Goal: Task Accomplishment & Management: Manage account settings

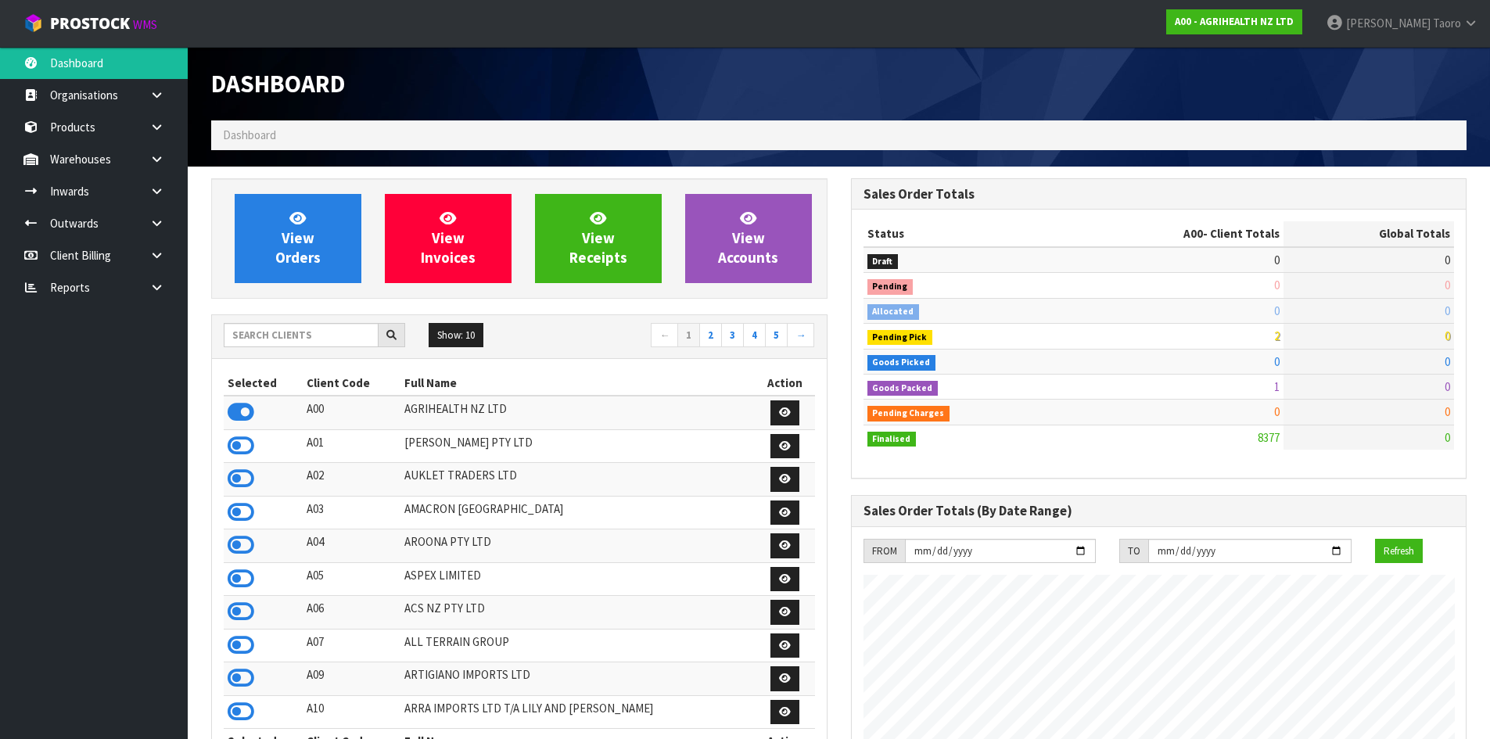
scroll to position [1185, 639]
click at [270, 341] on input "text" at bounding box center [301, 335] width 155 height 24
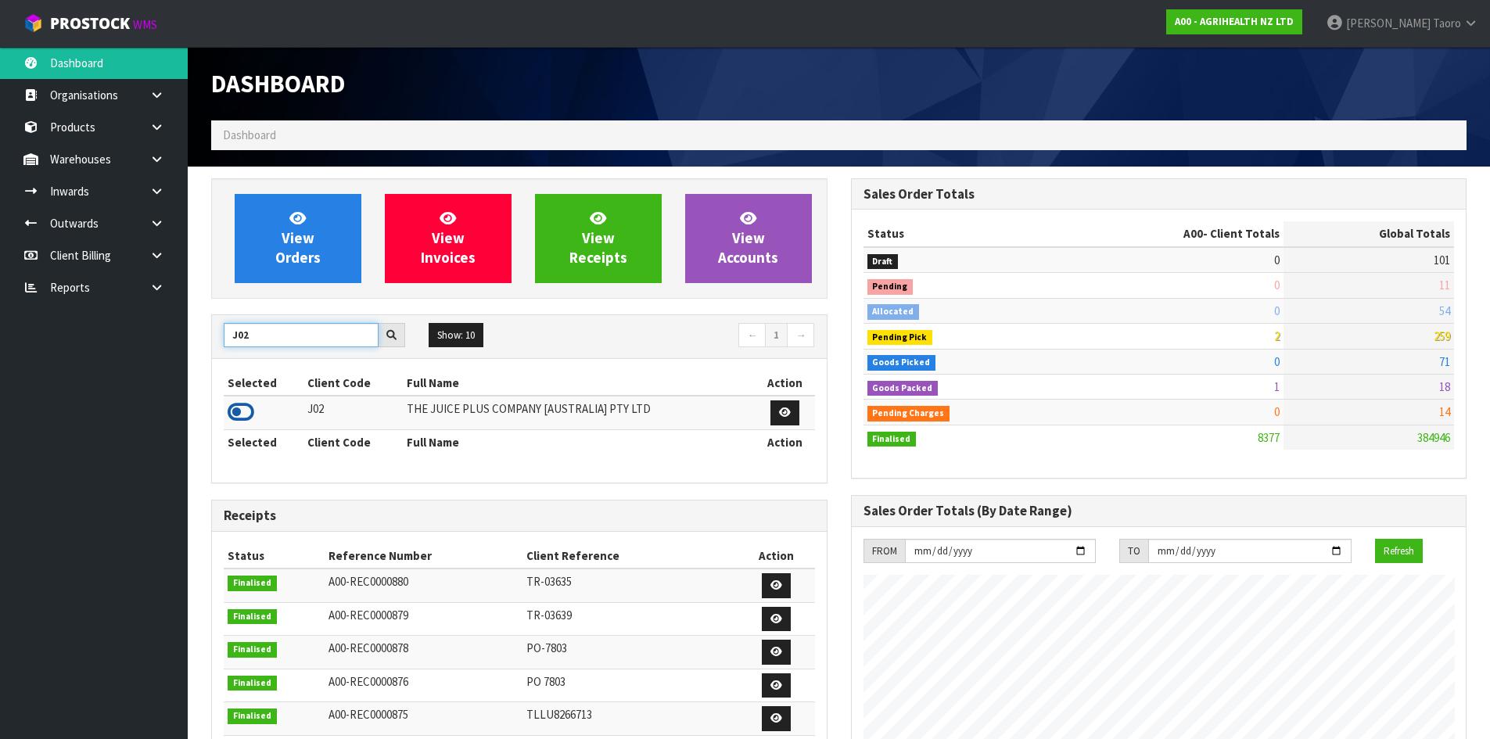
type input "J02"
drag, startPoint x: 243, startPoint y: 418, endPoint x: 244, endPoint y: 404, distance: 14.1
click at [243, 418] on icon at bounding box center [241, 412] width 27 height 23
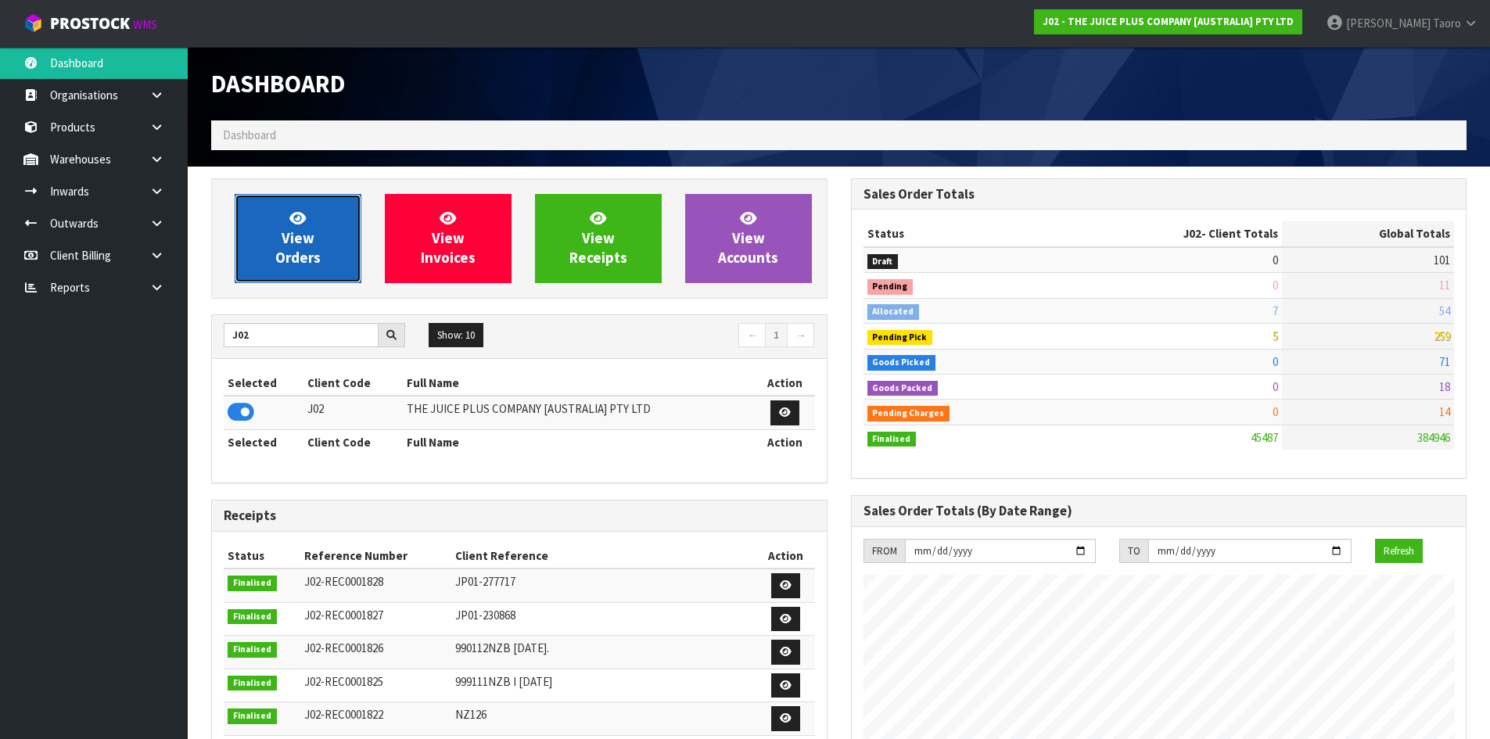
click at [286, 250] on span "View Orders" at bounding box center [297, 238] width 45 height 59
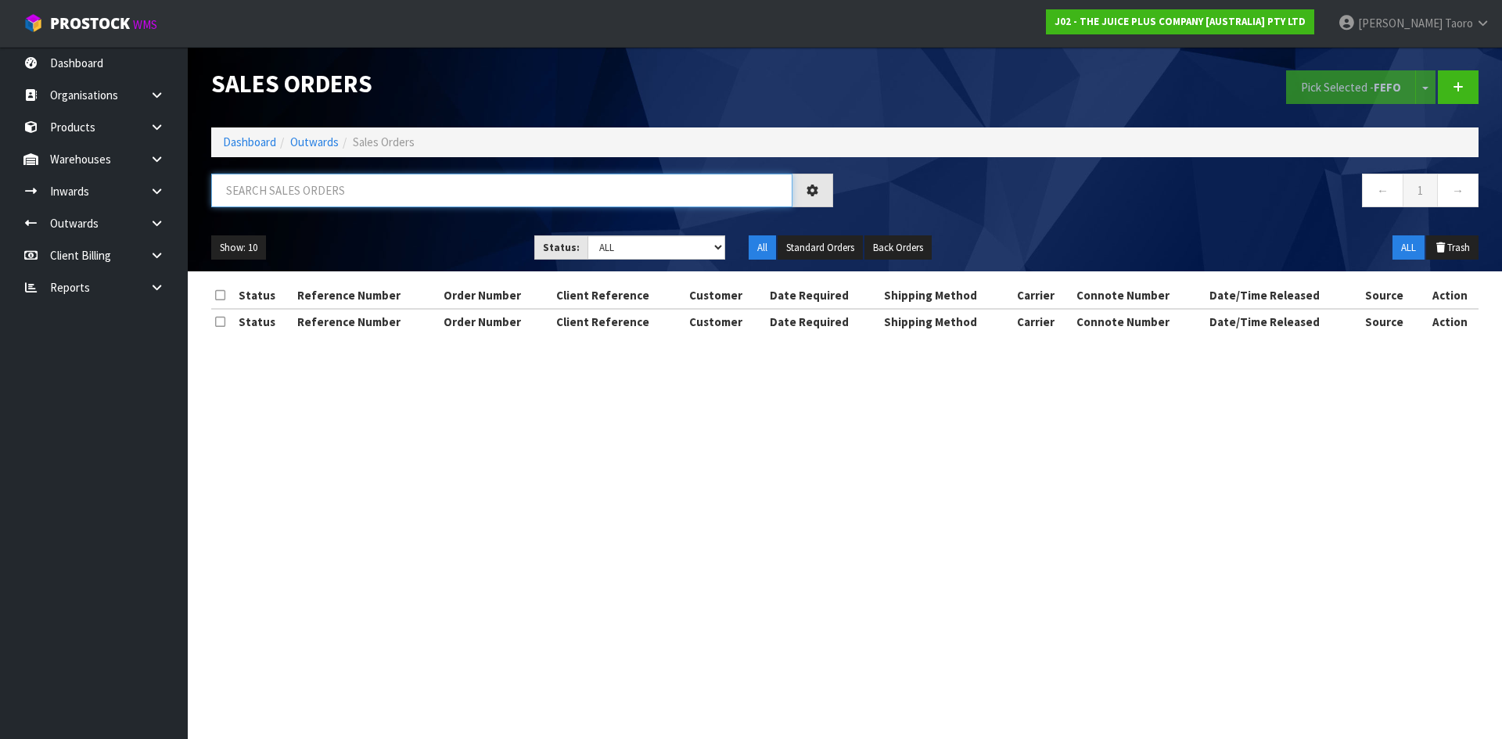
click at [300, 200] on input "text" at bounding box center [501, 191] width 581 height 34
type input "JOB-0416540"
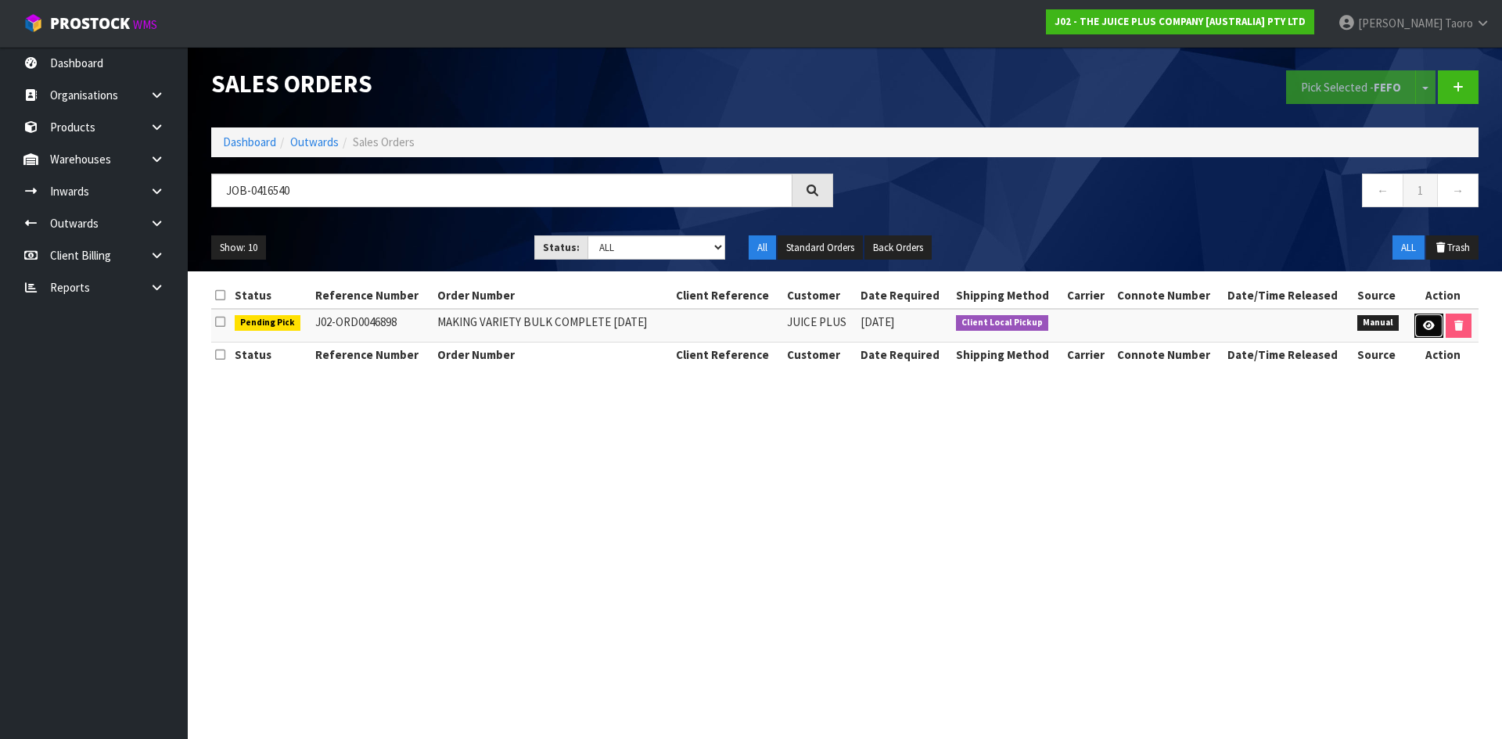
click at [1423, 324] on icon at bounding box center [1429, 326] width 12 height 10
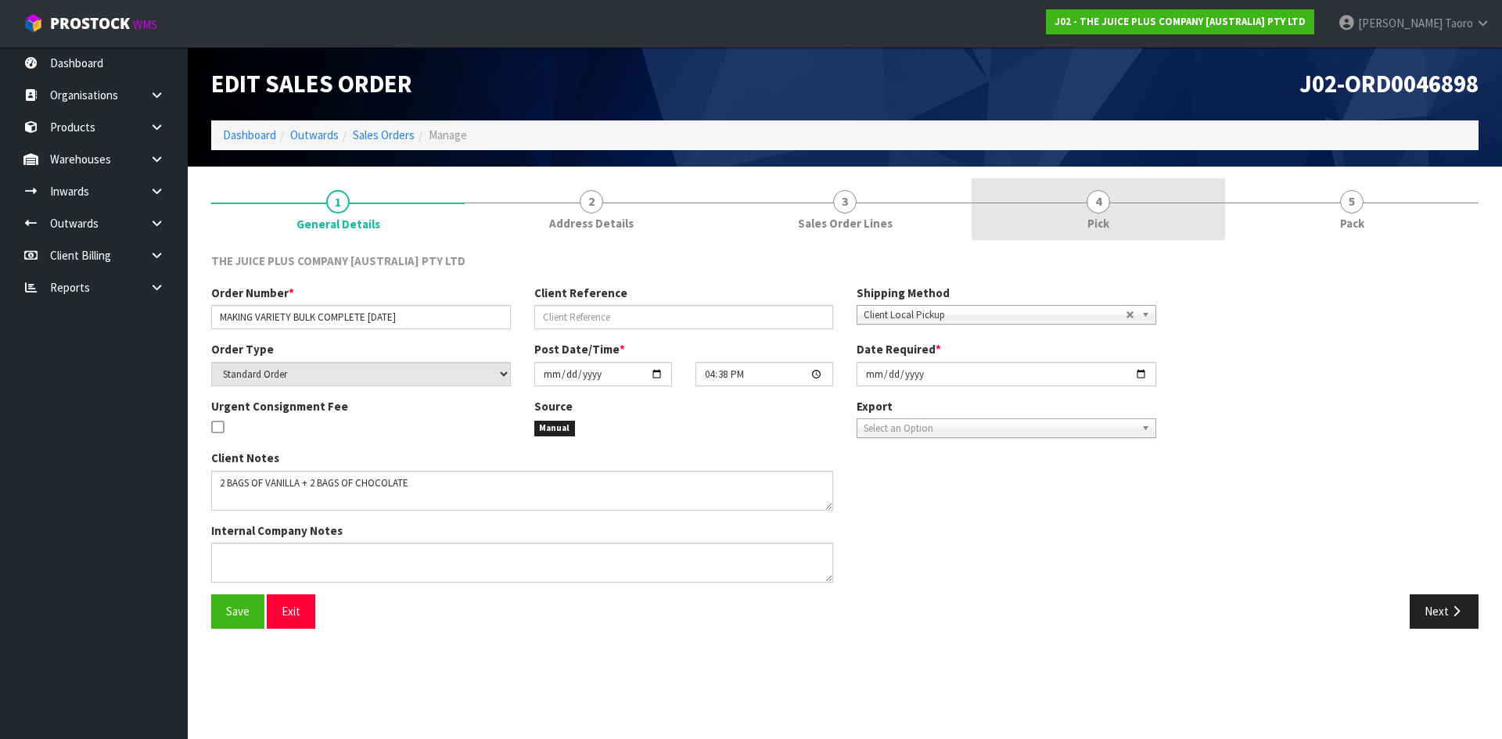
click at [1084, 210] on link "4 Pick" at bounding box center [1098, 209] width 253 height 62
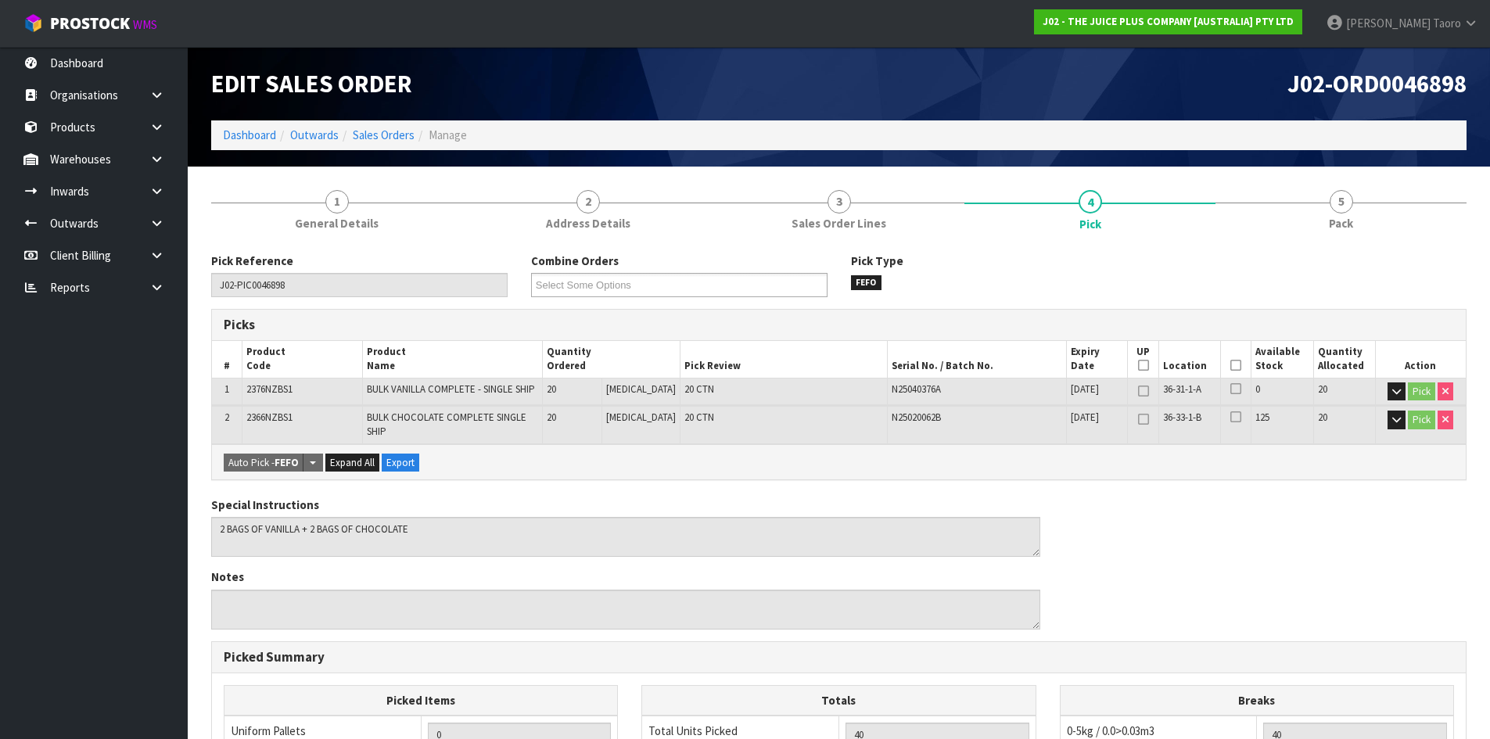
click at [1231, 365] on icon at bounding box center [1236, 365] width 11 height 1
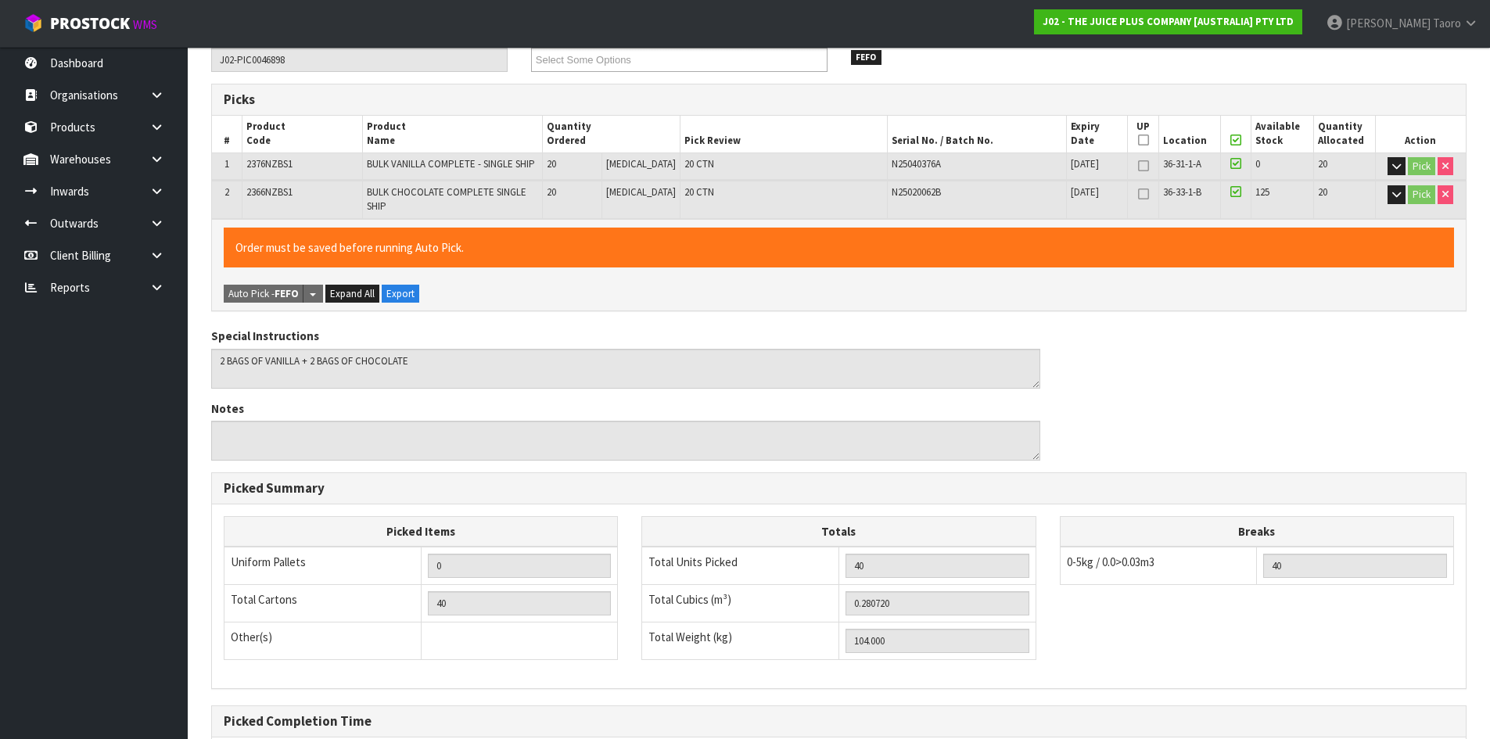
scroll to position [390, 0]
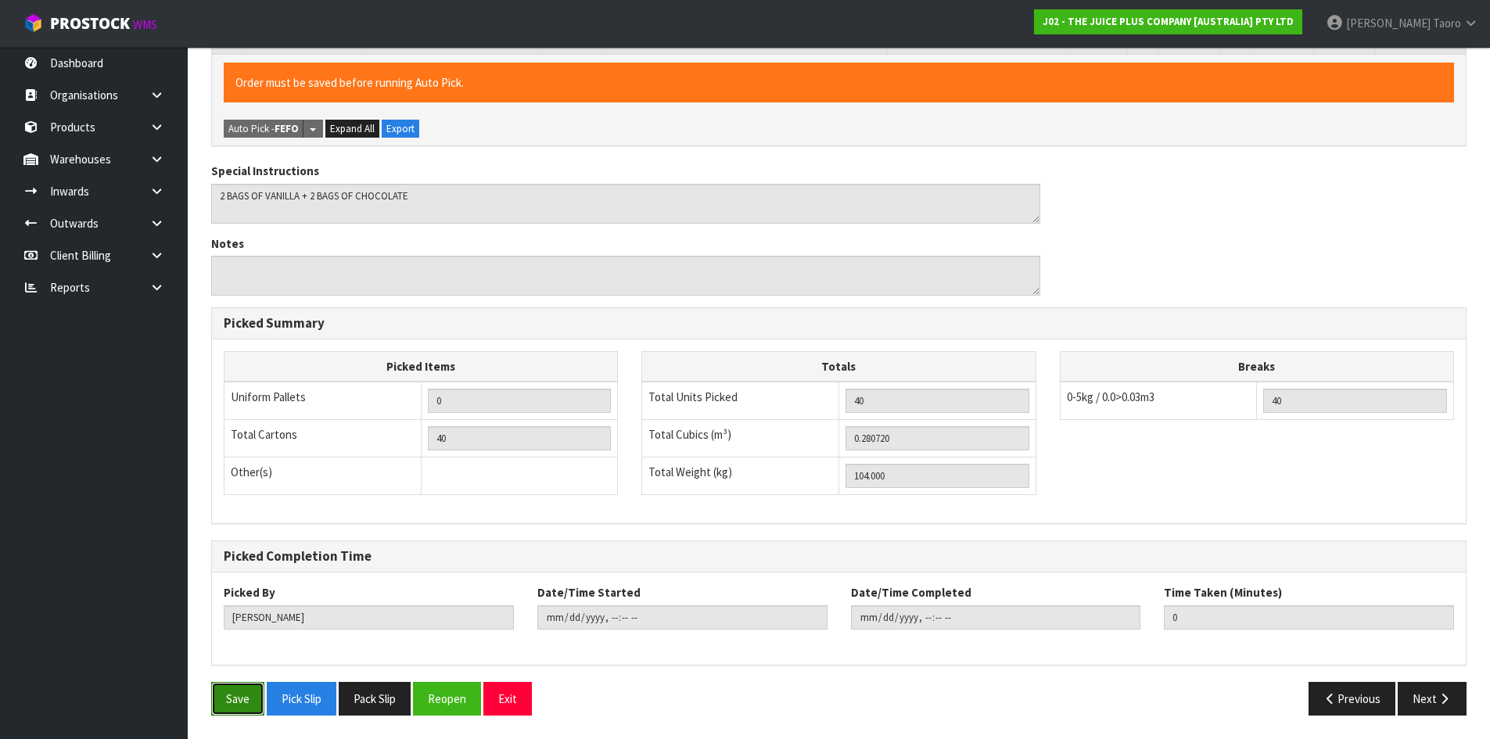
click at [246, 698] on button "Save" at bounding box center [237, 699] width 53 height 34
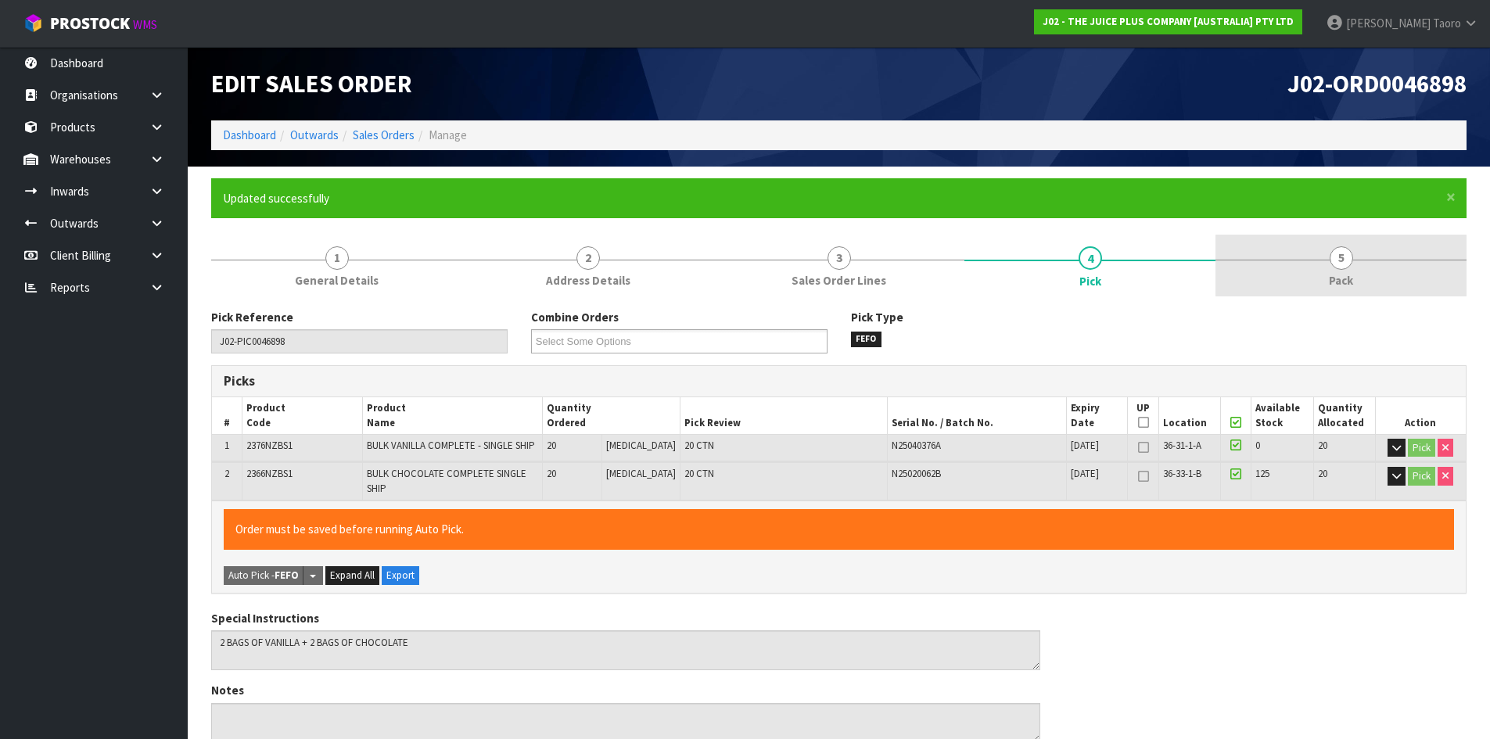
type input "[PERSON_NAME]"
type input "[DATE]T08:14:15"
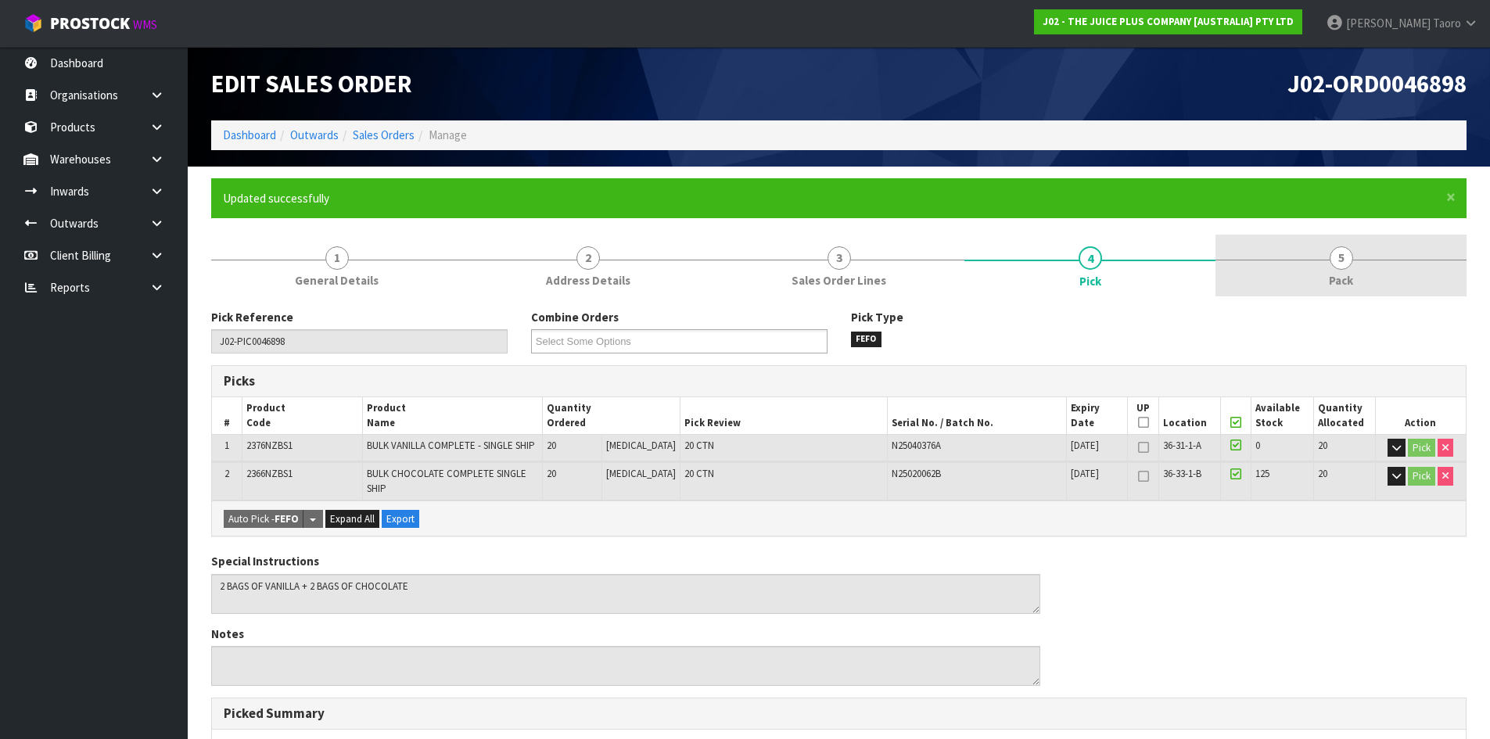
click at [1353, 271] on link "5 Pack" at bounding box center [1341, 266] width 251 height 62
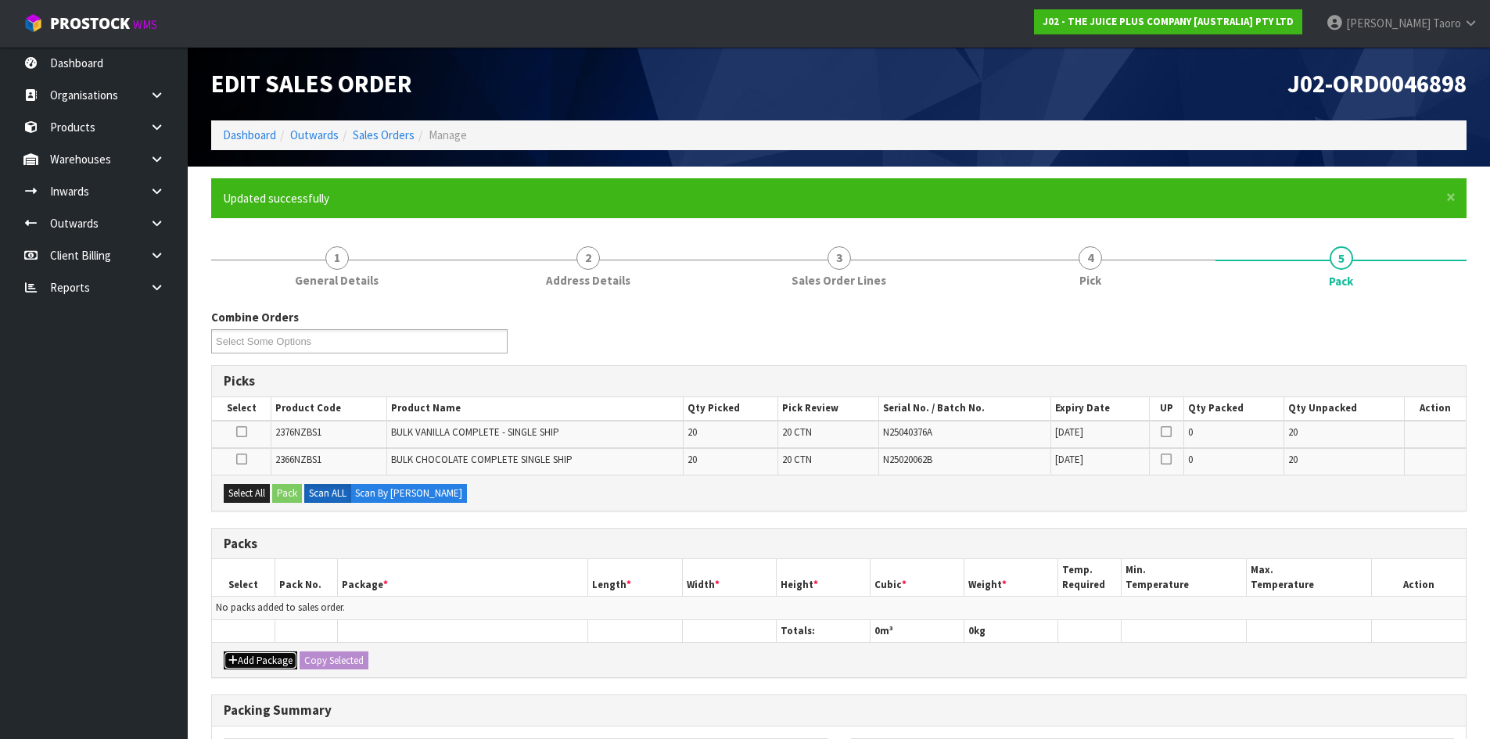
click at [258, 662] on button "Add Package" at bounding box center [261, 661] width 74 height 19
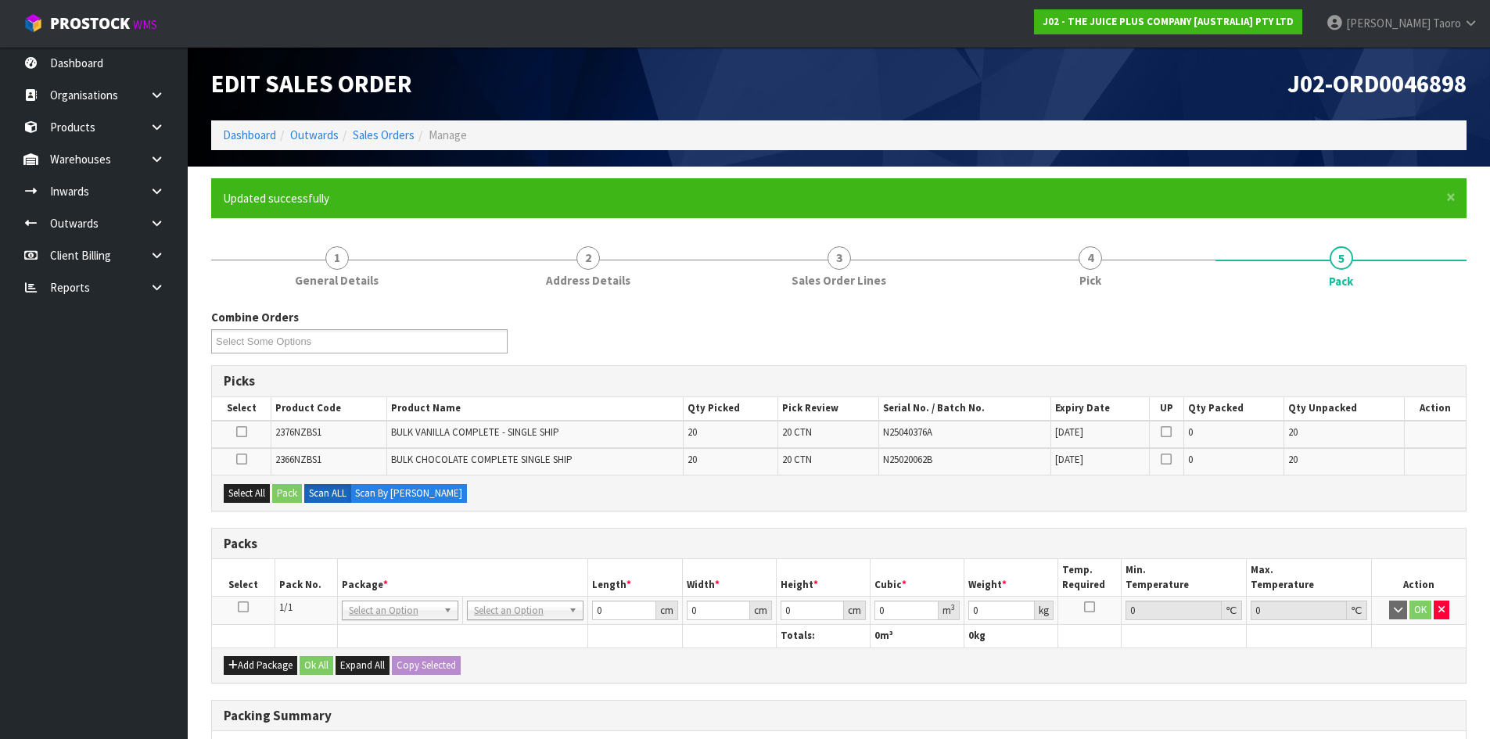
click at [239, 607] on icon at bounding box center [243, 607] width 11 height 1
drag, startPoint x: 251, startPoint y: 498, endPoint x: 275, endPoint y: 496, distance: 24.3
click at [252, 497] on button "Select All" at bounding box center [247, 493] width 46 height 19
click at [290, 493] on button "Pack" at bounding box center [287, 493] width 30 height 19
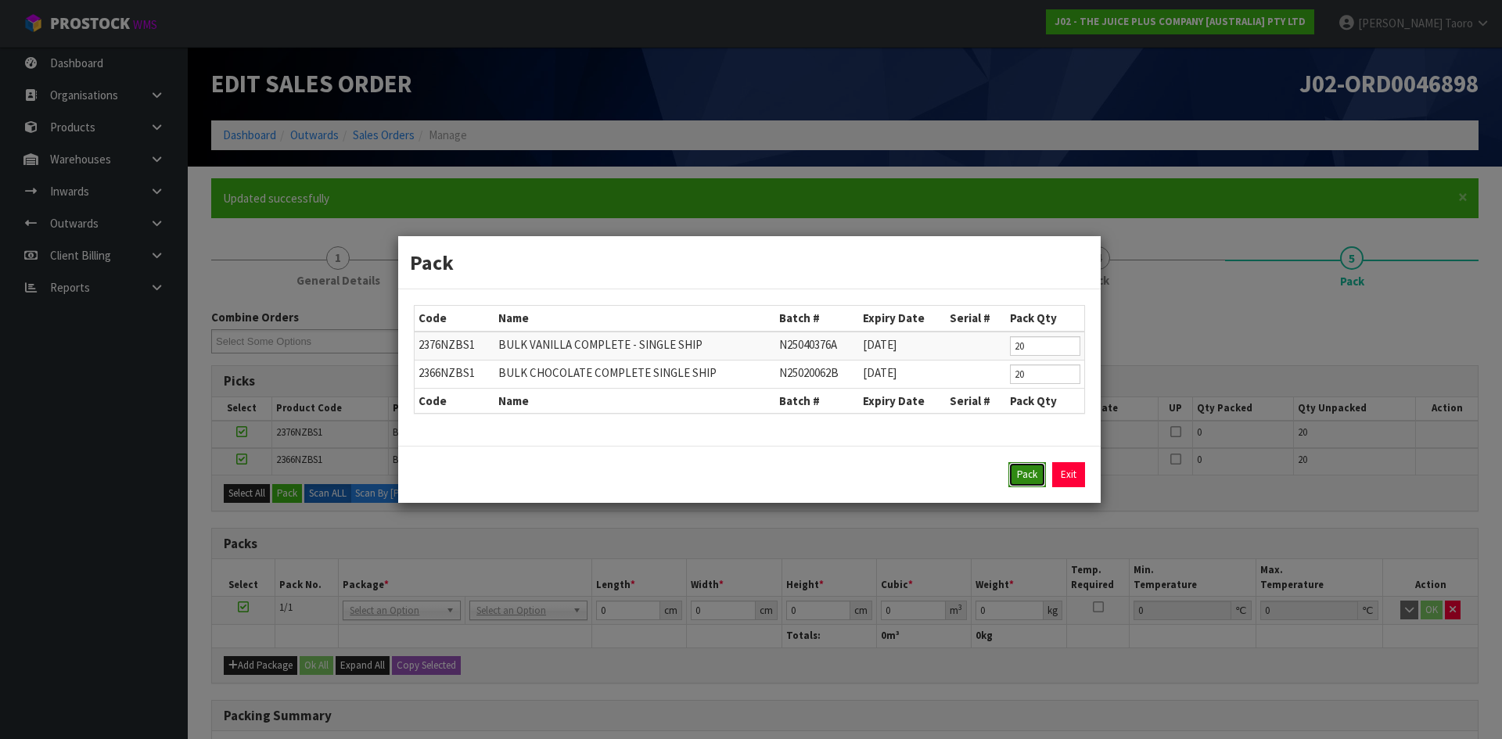
drag, startPoint x: 1035, startPoint y: 478, endPoint x: 1012, endPoint y: 478, distance: 22.7
click at [1034, 478] on button "Pack" at bounding box center [1027, 474] width 38 height 25
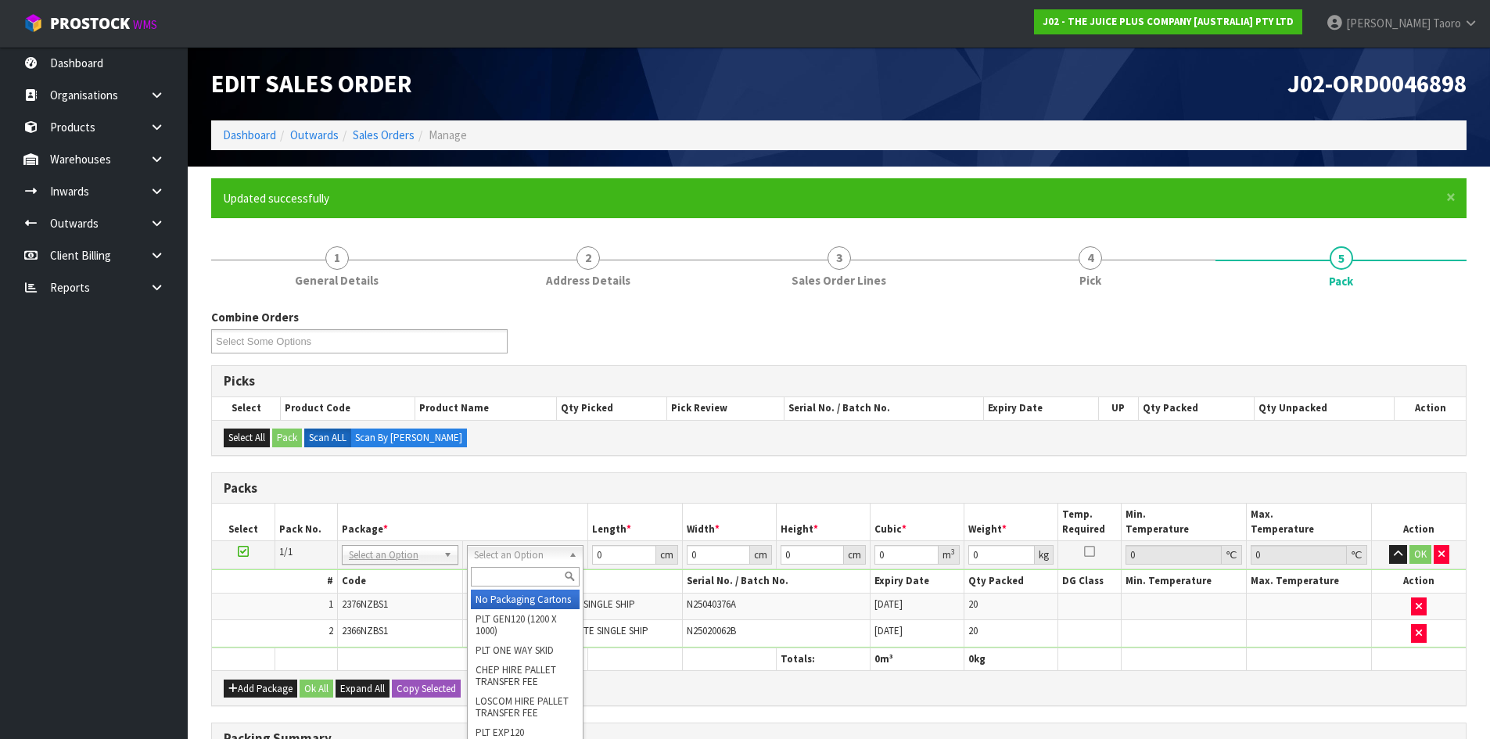
click at [550, 571] on input "text" at bounding box center [525, 577] width 109 height 20
type input "RE"
type input "104"
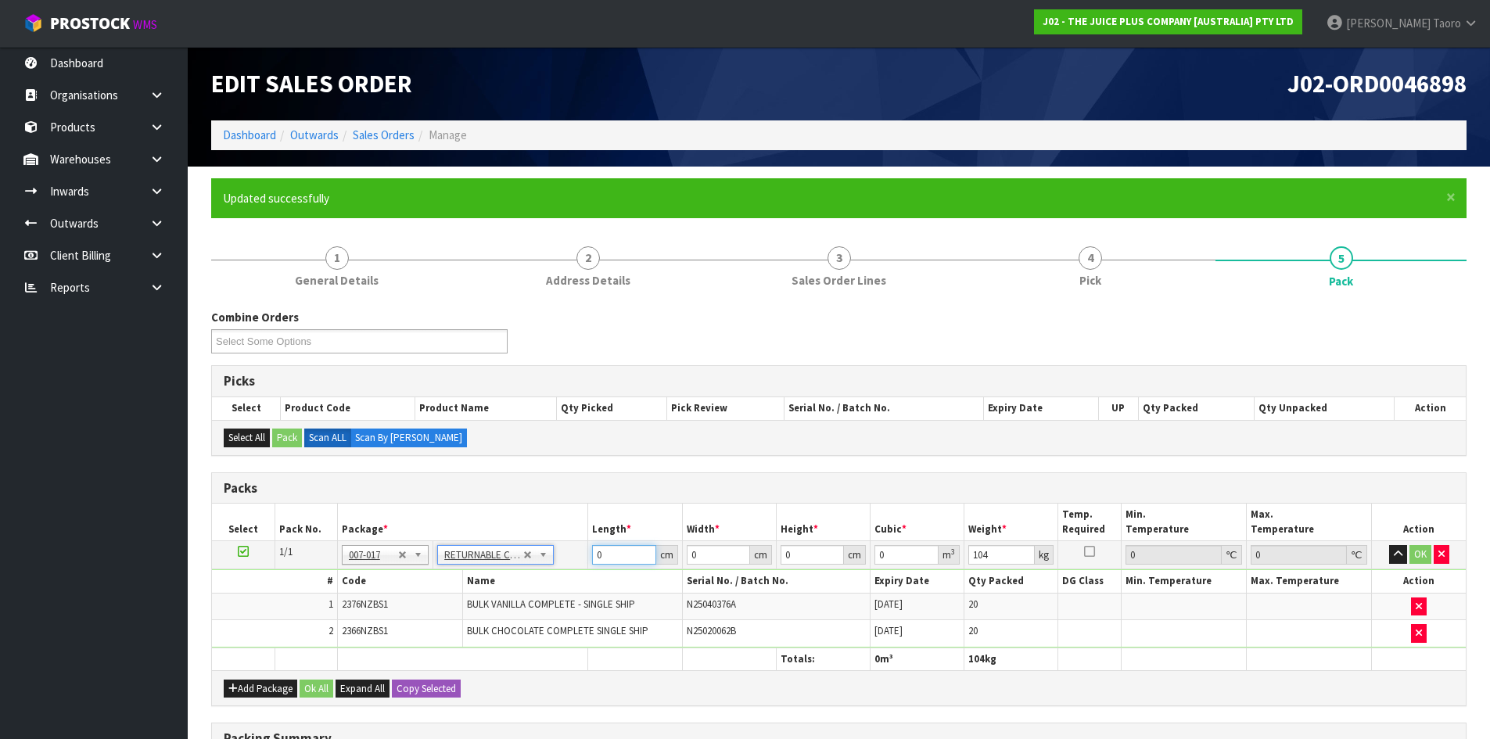
click at [607, 549] on input "0" at bounding box center [623, 555] width 63 height 20
type input "120"
type input "100"
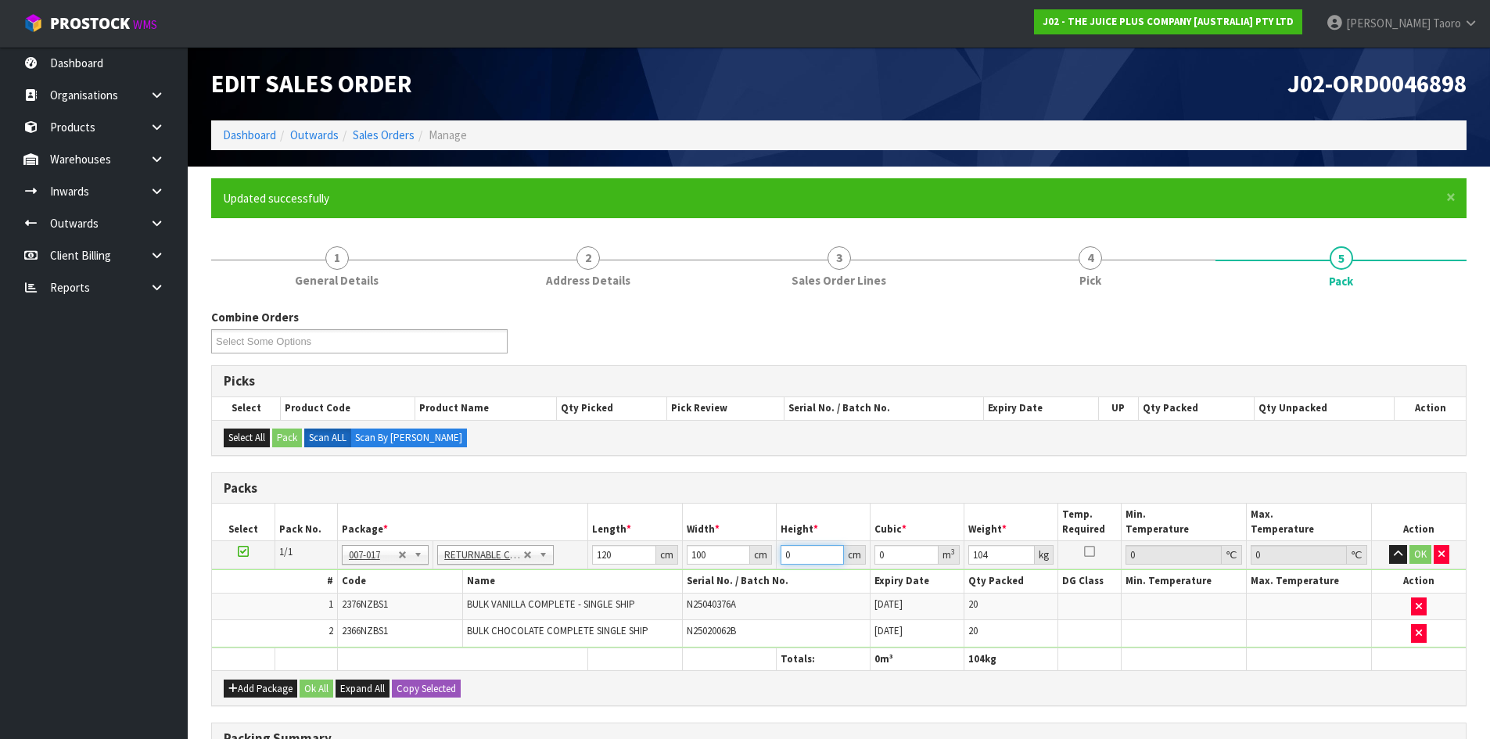
type input "6"
type input "0.072"
type input "60"
type input "0.72"
type input "60"
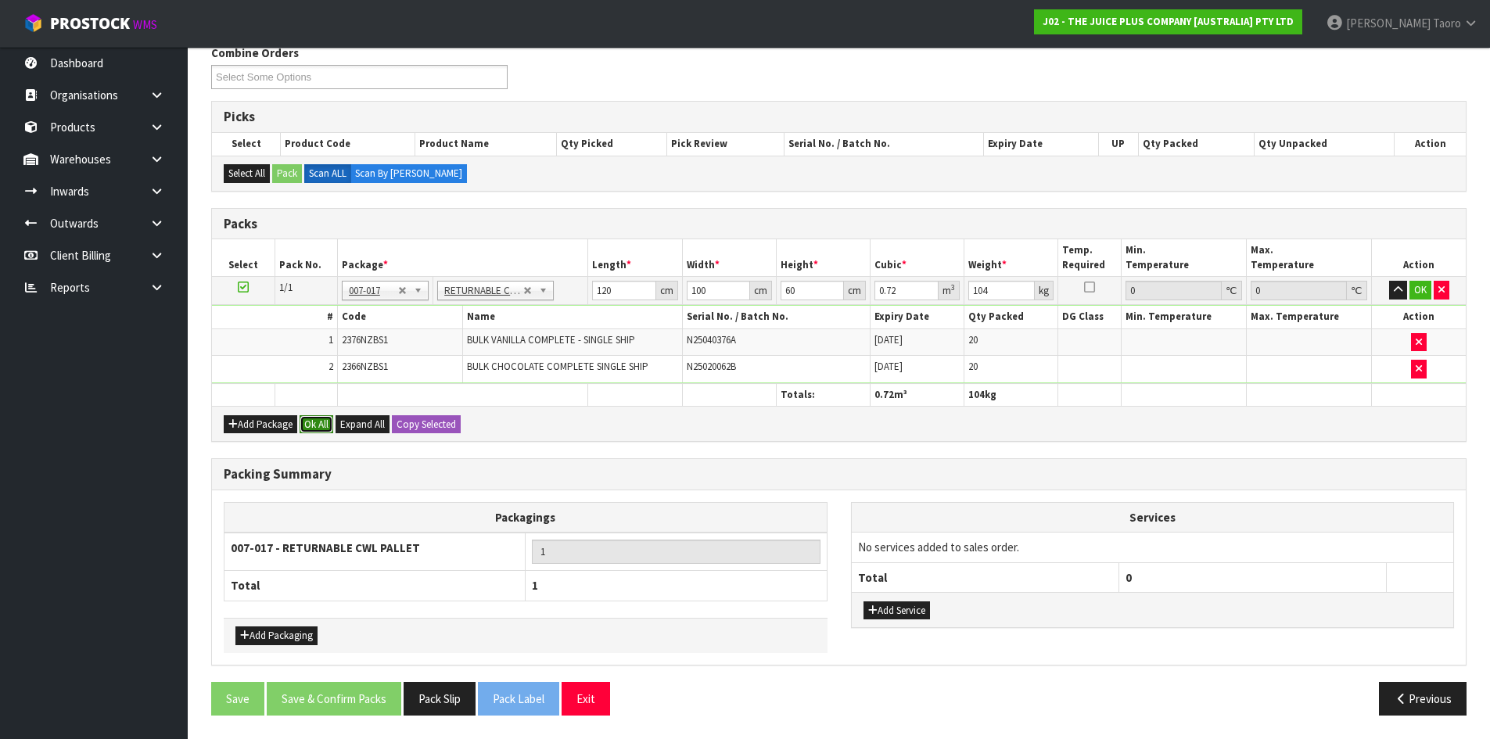
click at [305, 419] on button "Ok All" at bounding box center [317, 424] width 34 height 19
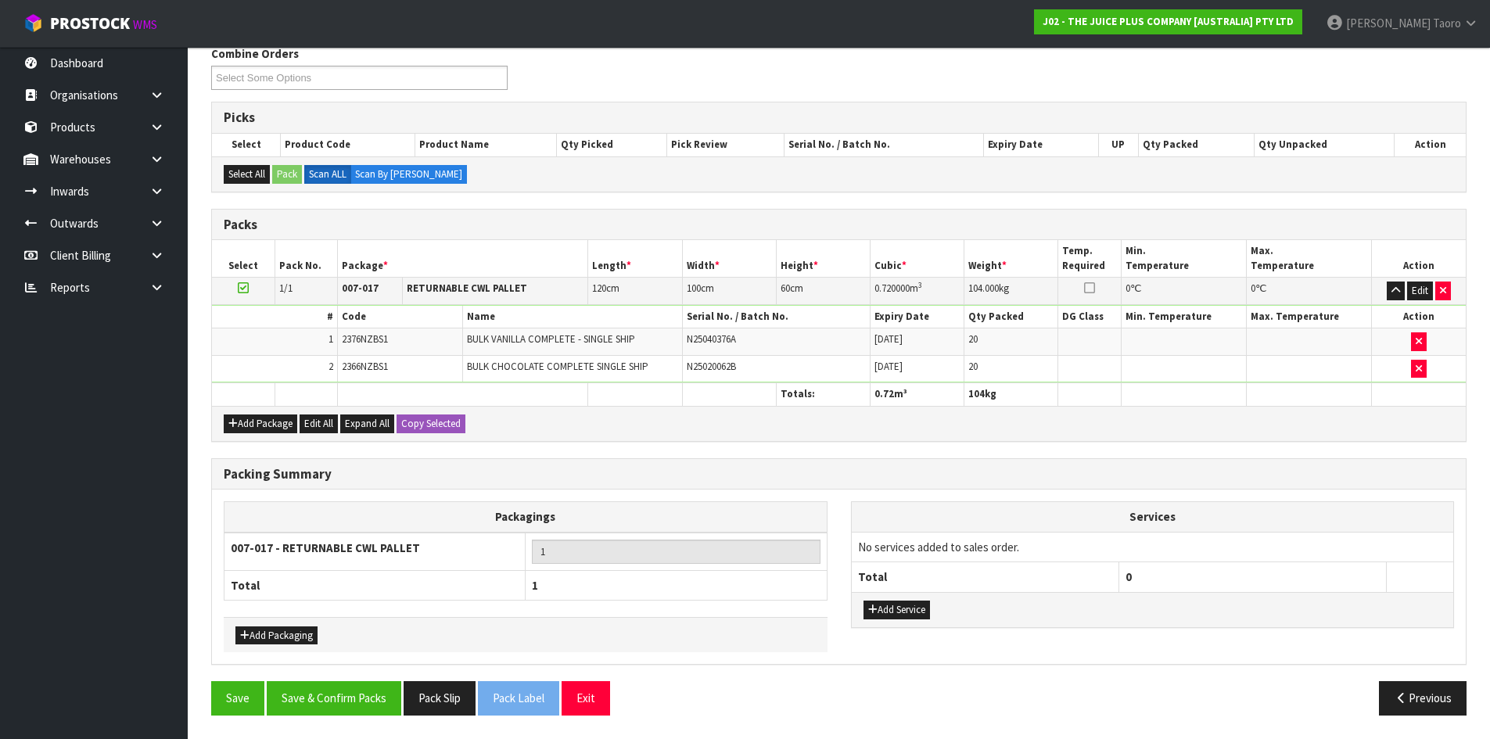
scroll to position [264, 0]
click at [329, 683] on button "Save & Confirm Packs" at bounding box center [334, 698] width 135 height 34
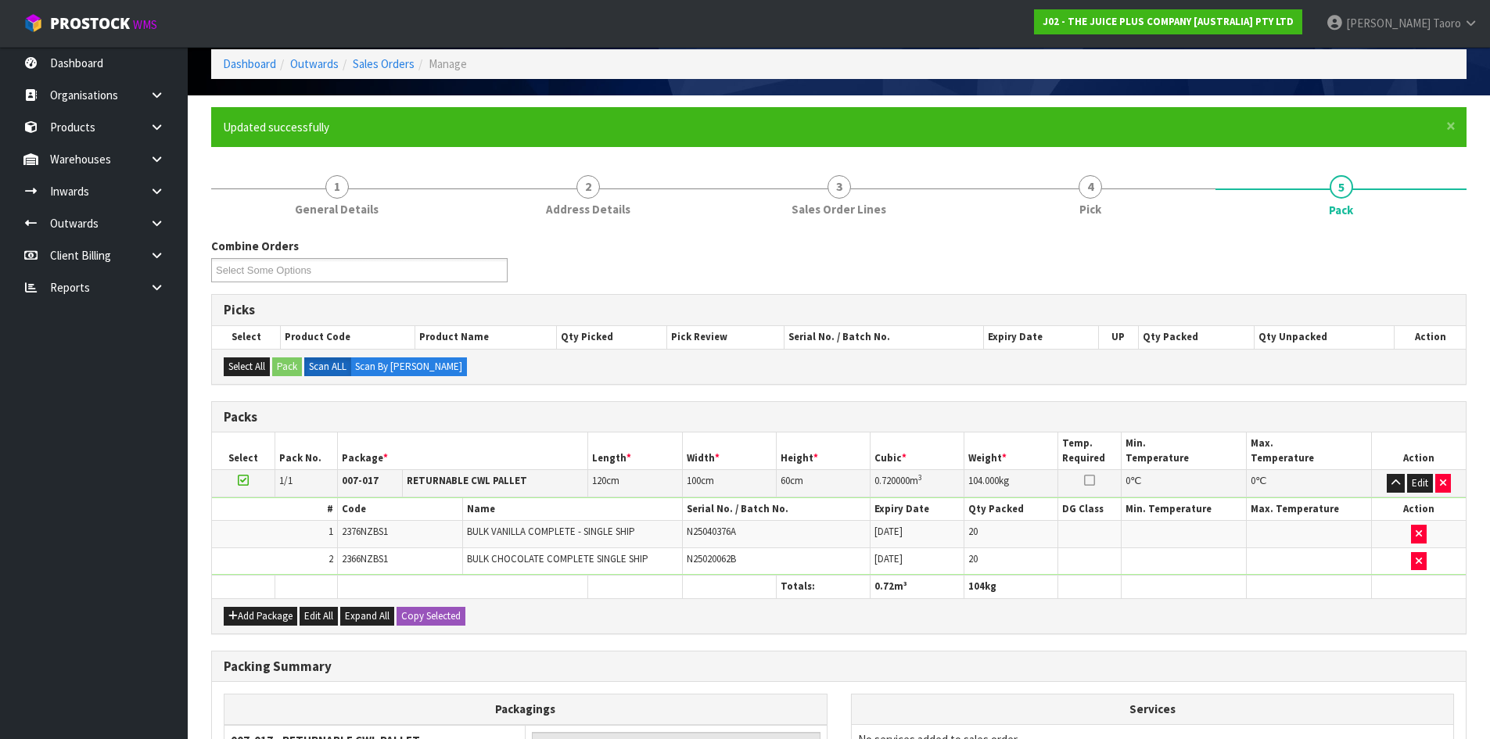
scroll to position [150, 0]
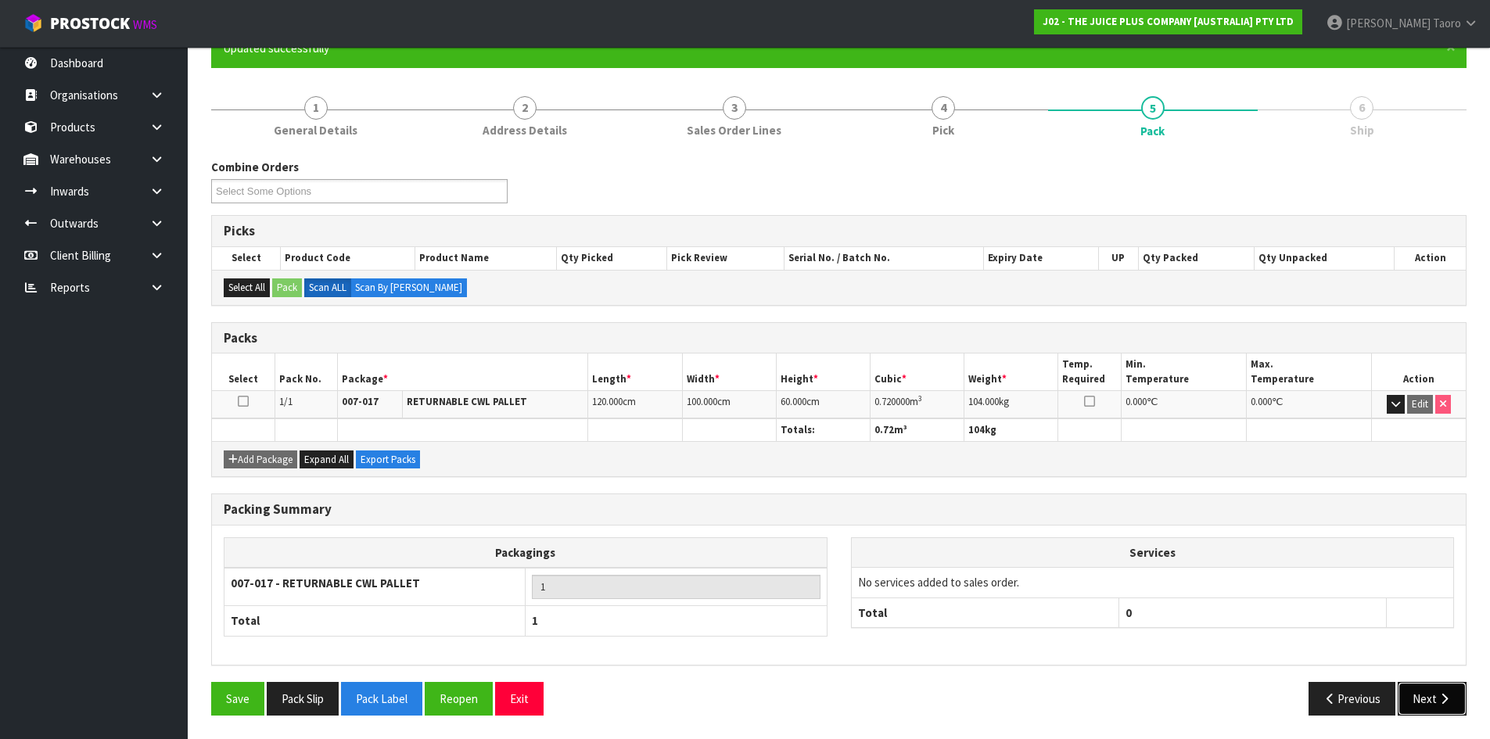
click at [1452, 702] on button "Next" at bounding box center [1432, 699] width 69 height 34
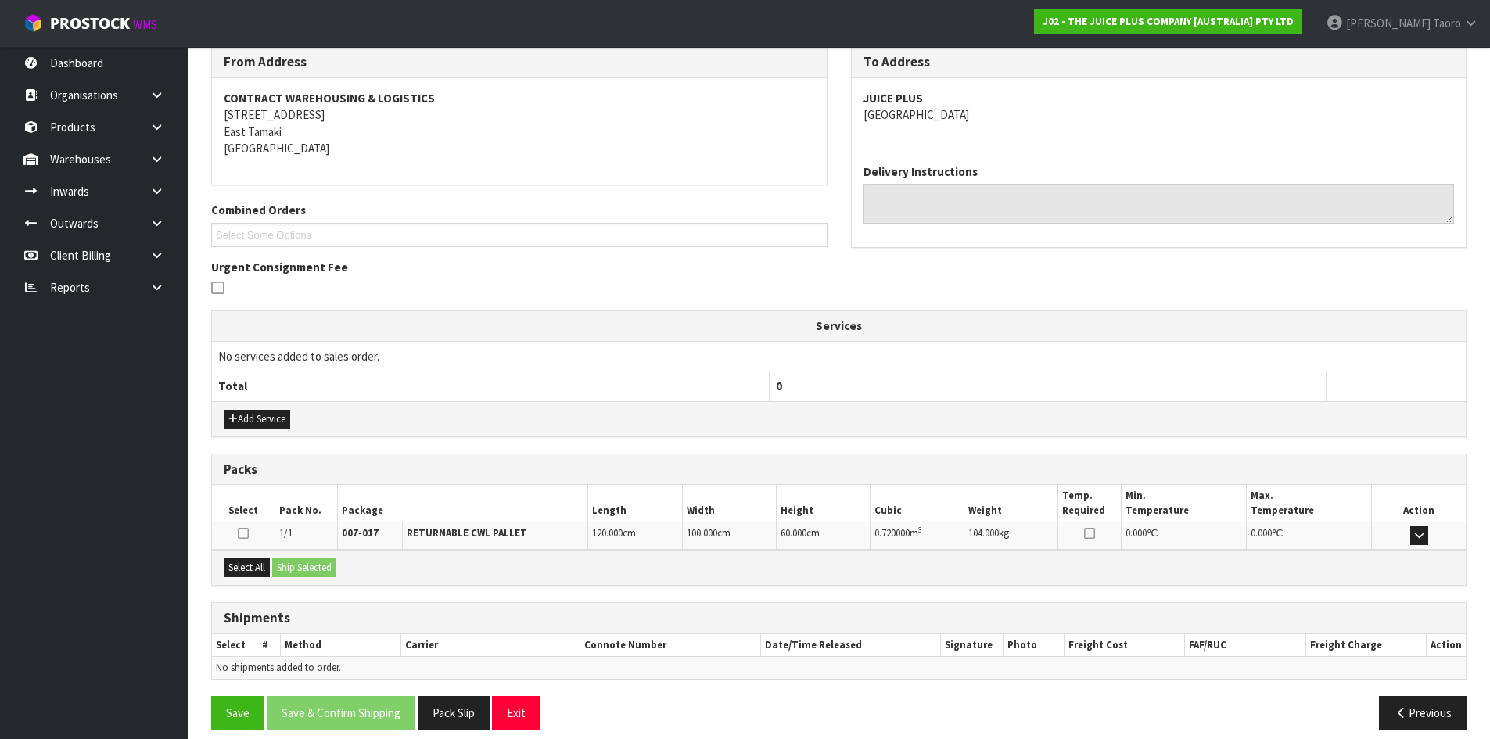
scroll to position [278, 0]
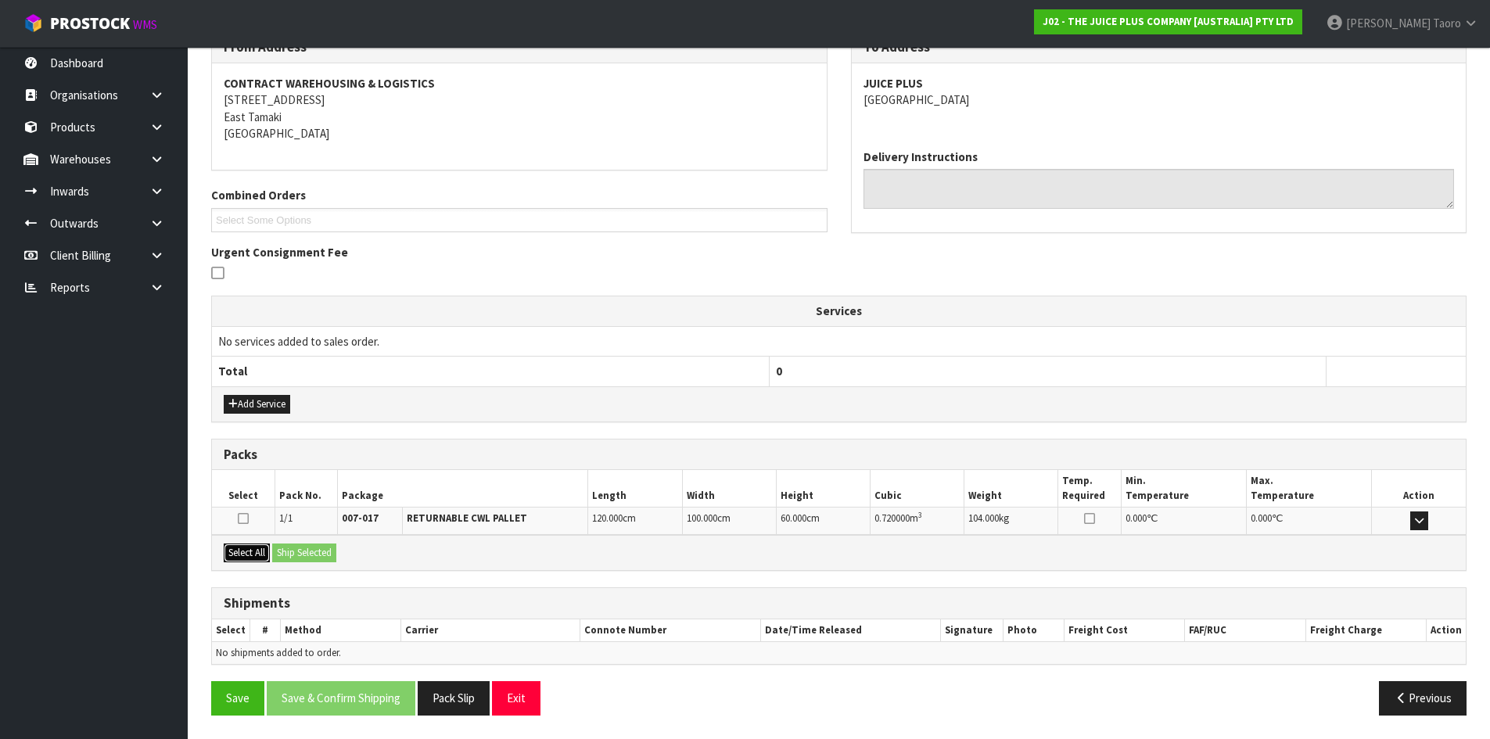
click at [255, 560] on button "Select All" at bounding box center [247, 553] width 46 height 19
click at [275, 555] on button "Ship Selected" at bounding box center [304, 553] width 64 height 19
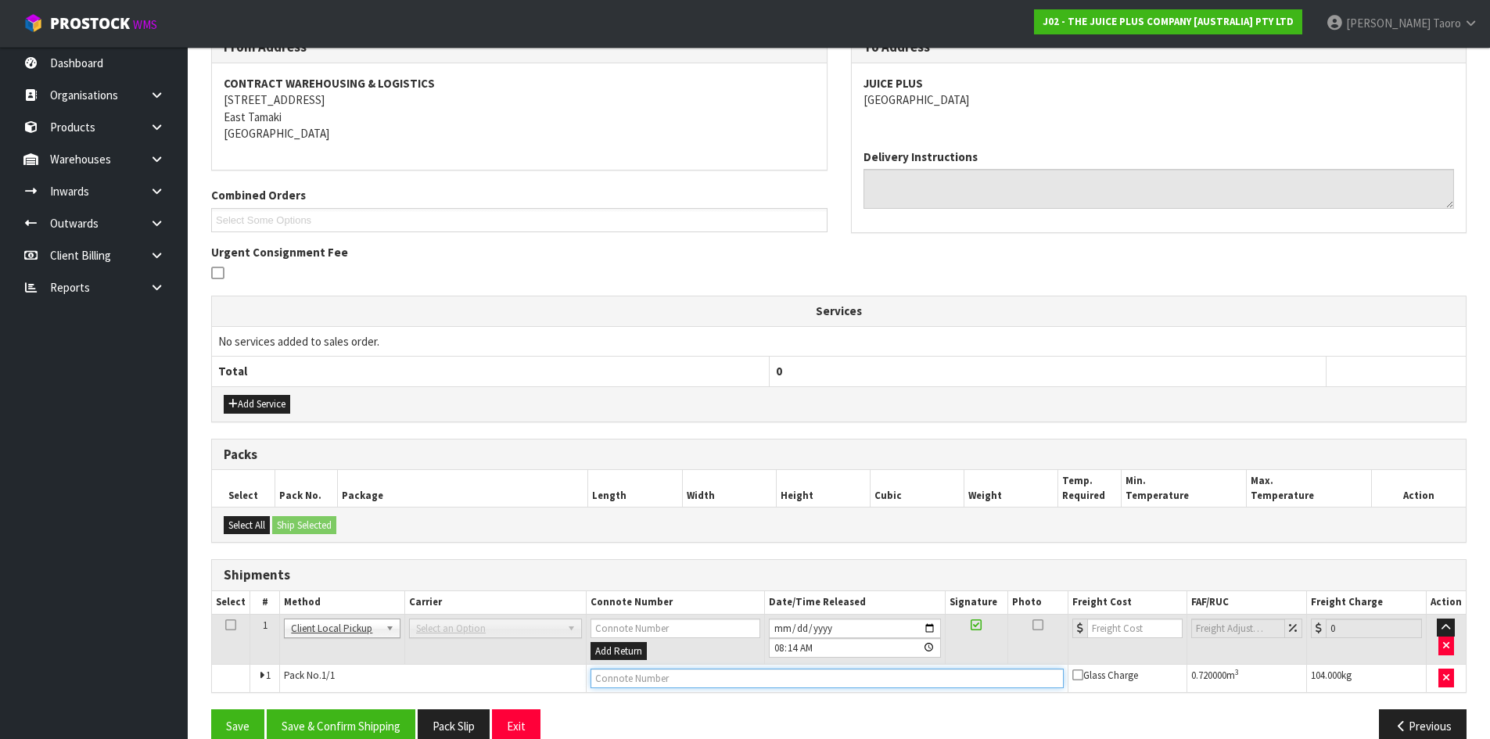
click at [626, 676] on input "text" at bounding box center [827, 679] width 473 height 20
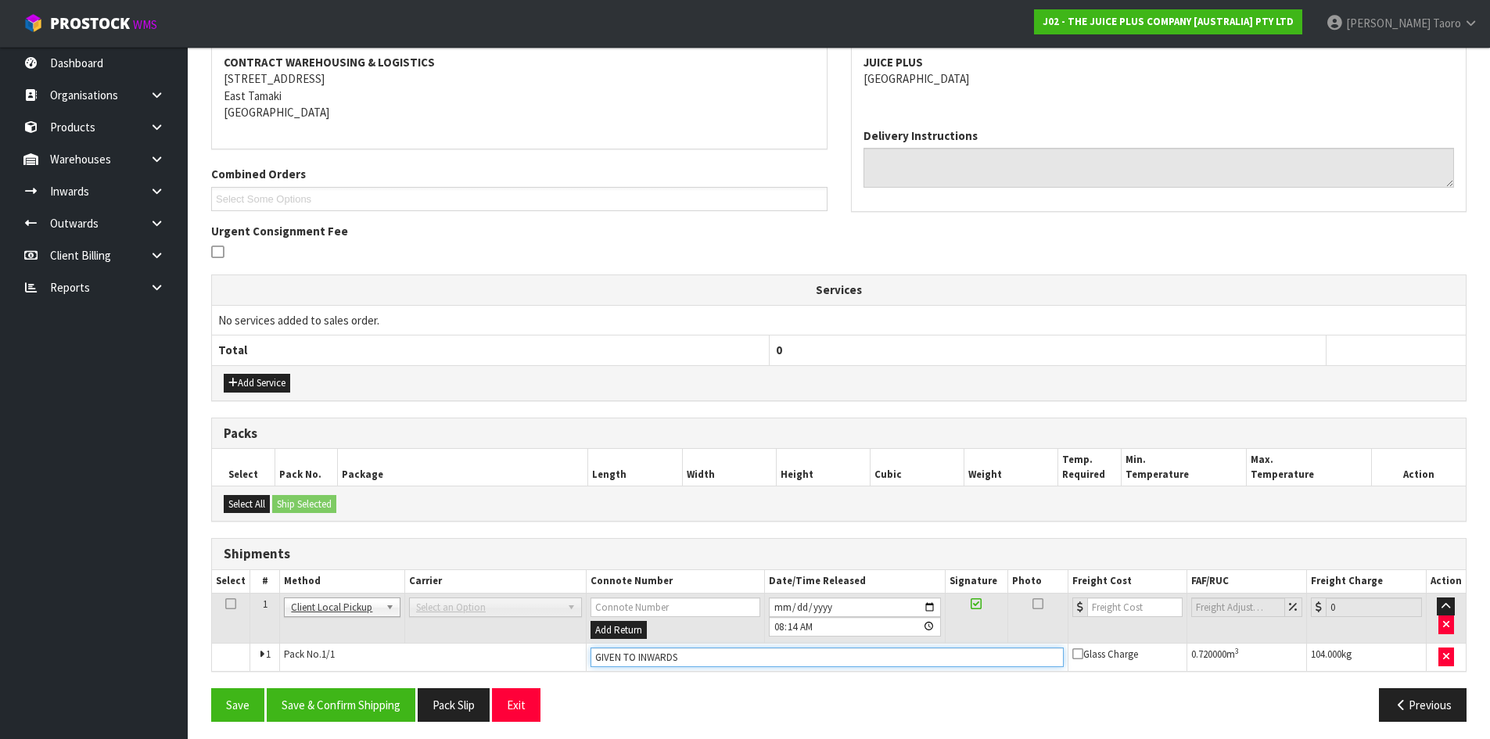
scroll to position [305, 0]
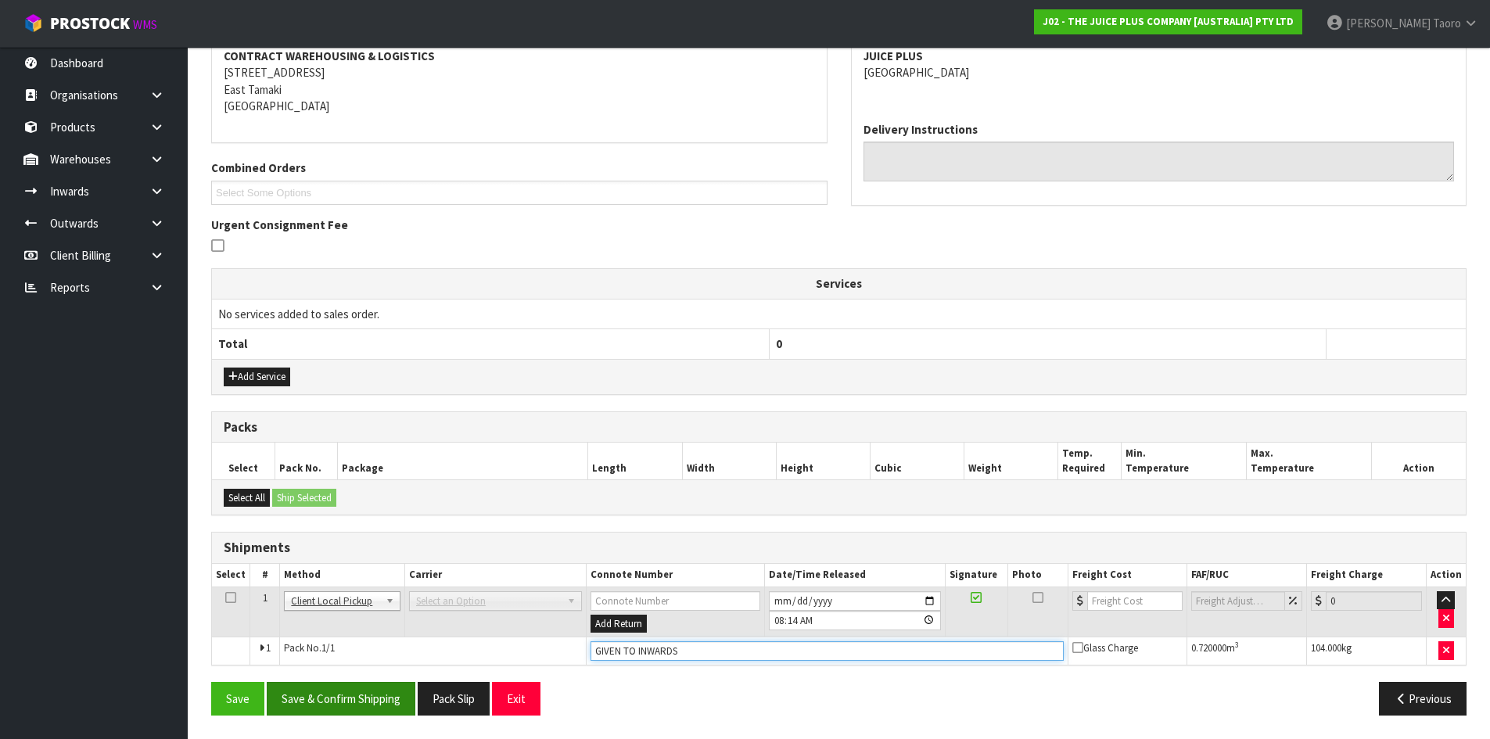
type input "GIVEN TO INWARDS"
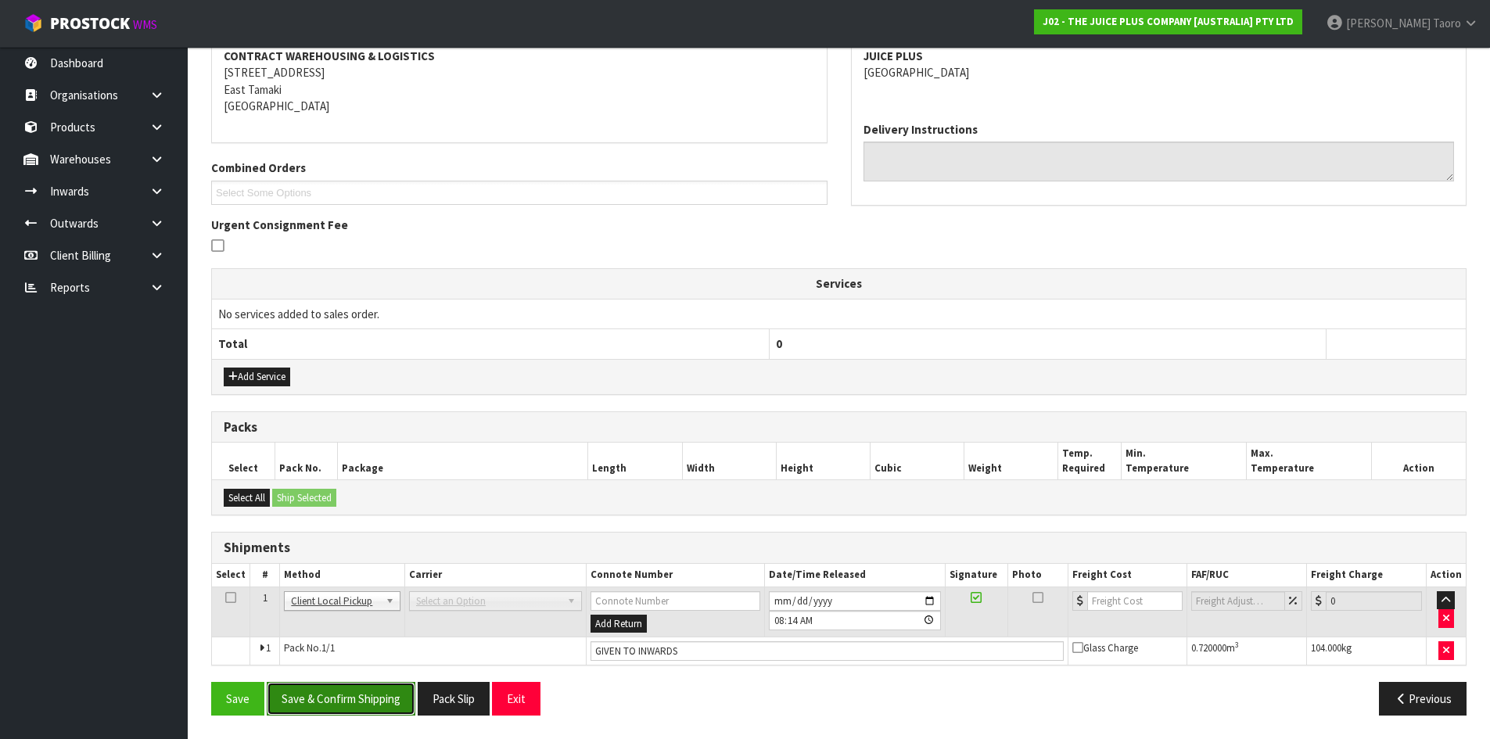
click at [375, 703] on button "Save & Confirm Shipping" at bounding box center [341, 699] width 149 height 34
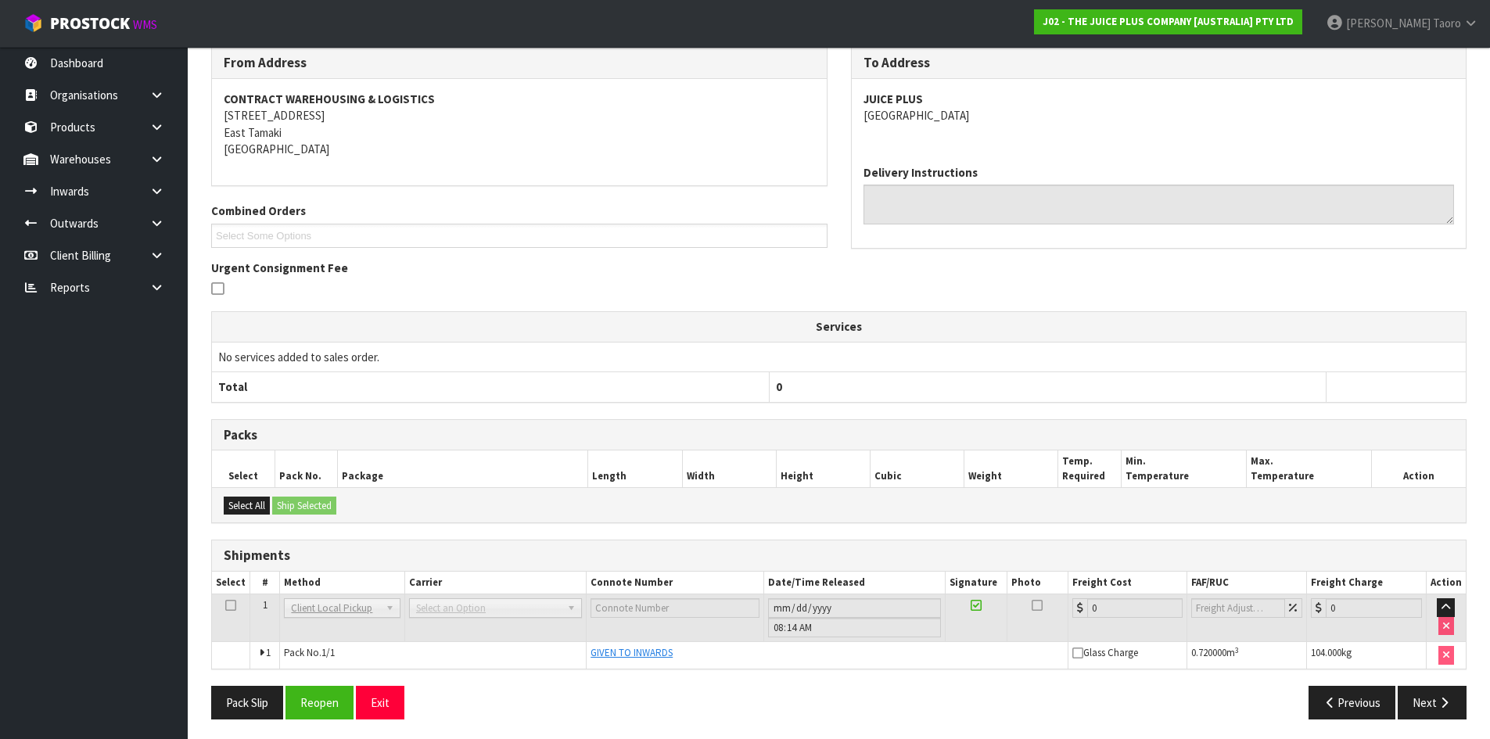
scroll to position [266, 0]
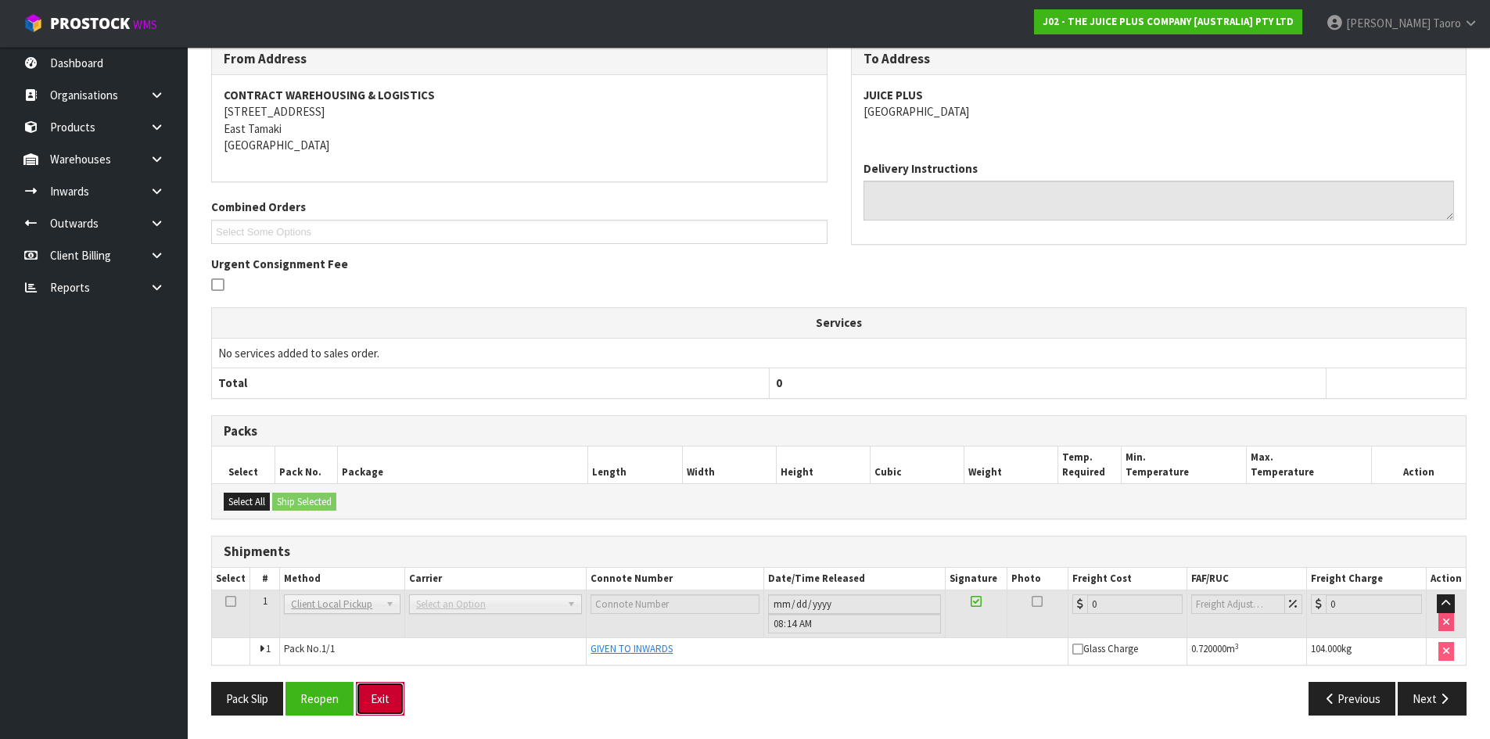
click at [390, 700] on button "Exit" at bounding box center [380, 699] width 49 height 34
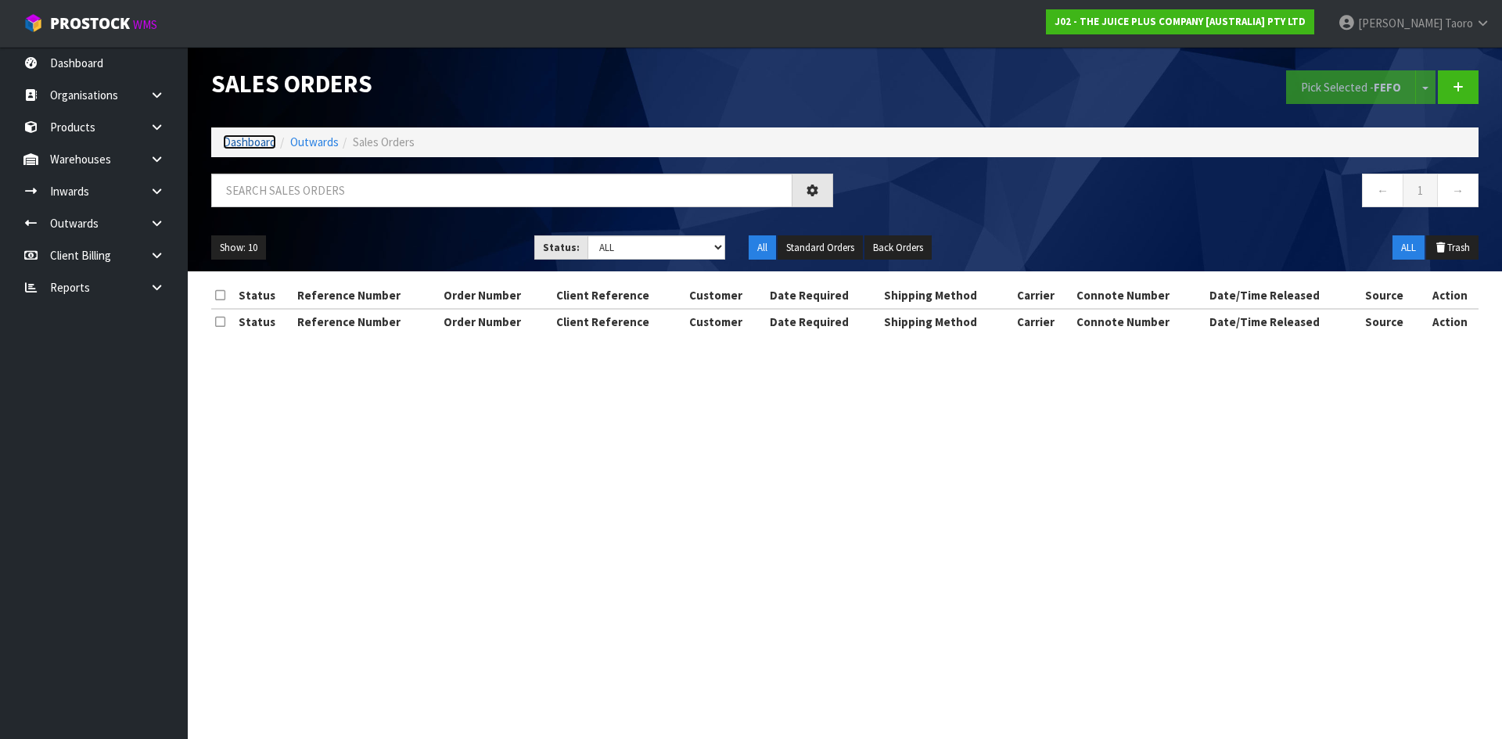
click at [257, 143] on link "Dashboard" at bounding box center [249, 142] width 53 height 15
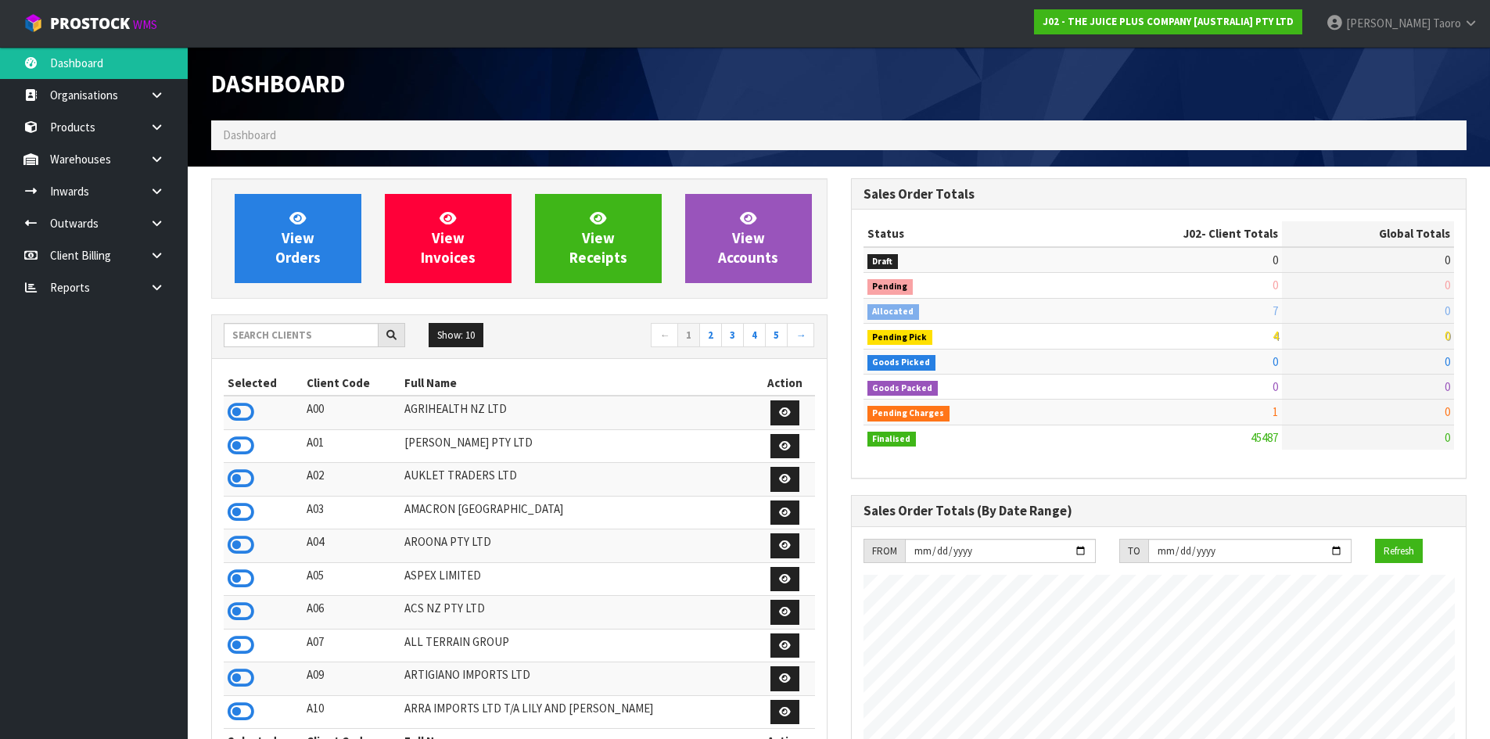
scroll to position [1185, 639]
click at [422, 70] on div "Dashboard" at bounding box center [520, 84] width 640 height 74
